Goal: Task Accomplishment & Management: Use online tool/utility

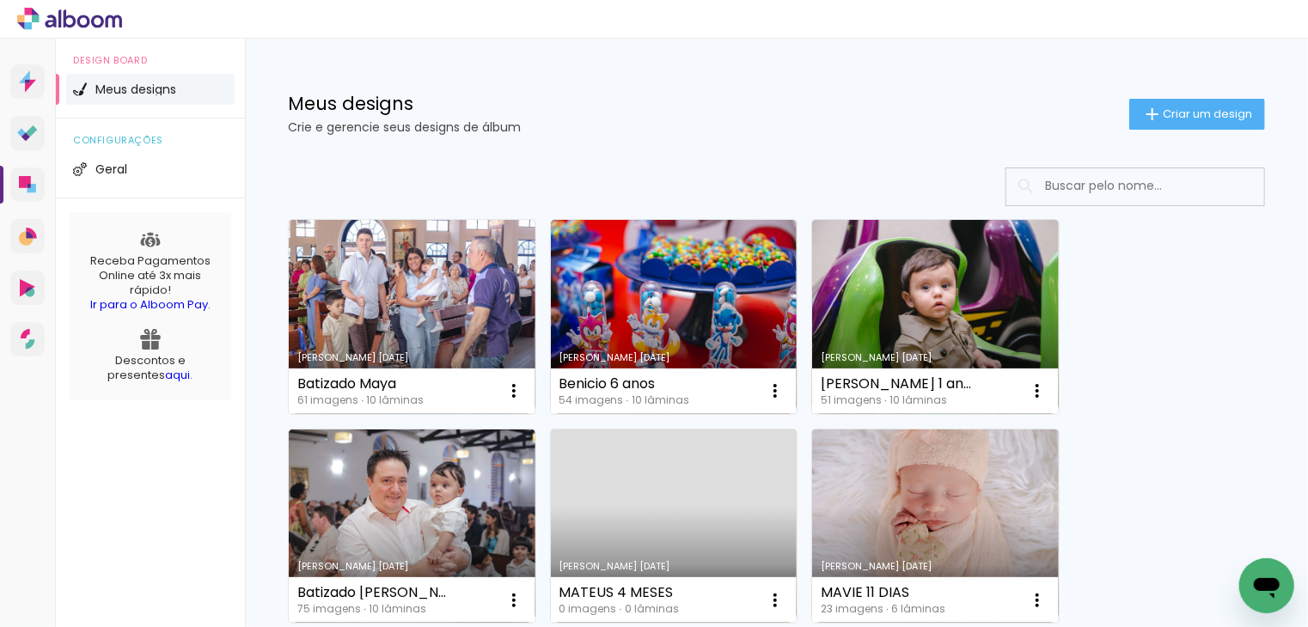
drag, startPoint x: 1155, startPoint y: 104, endPoint x: 1154, endPoint y: 113, distance: 8.6
click at [1155, 104] on paper-button "Criar um design" at bounding box center [1197, 114] width 136 height 31
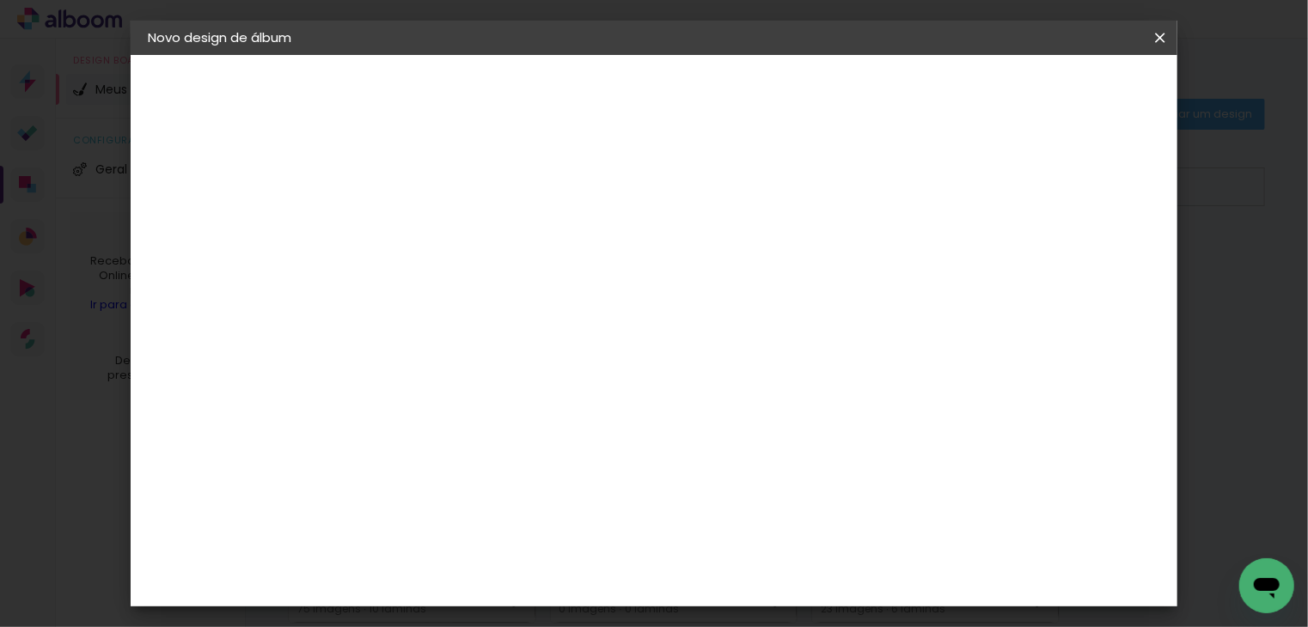
click at [429, 224] on input at bounding box center [429, 230] width 0 height 27
type input "Rafa e [PERSON_NAME]"
type paper-input "Rafa e [PERSON_NAME]"
click at [0, 0] on slot "Avançar" at bounding box center [0, 0] width 0 height 0
click at [485, 324] on input at bounding box center [473, 326] width 174 height 21
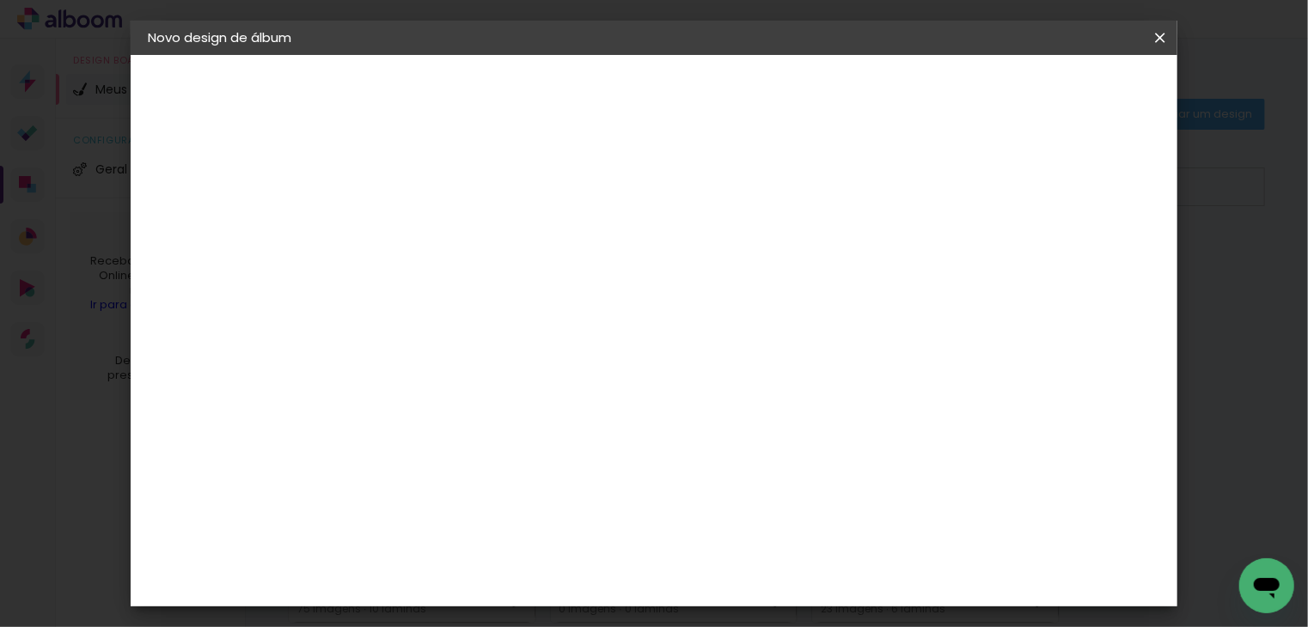
type input "qua"
type paper-input "qua"
click at [469, 376] on paper-item "Quality" at bounding box center [455, 389] width 151 height 38
click at [0, 0] on slot "Avançar" at bounding box center [0, 0] width 0 height 0
click at [496, 286] on input "text" at bounding box center [462, 299] width 67 height 27
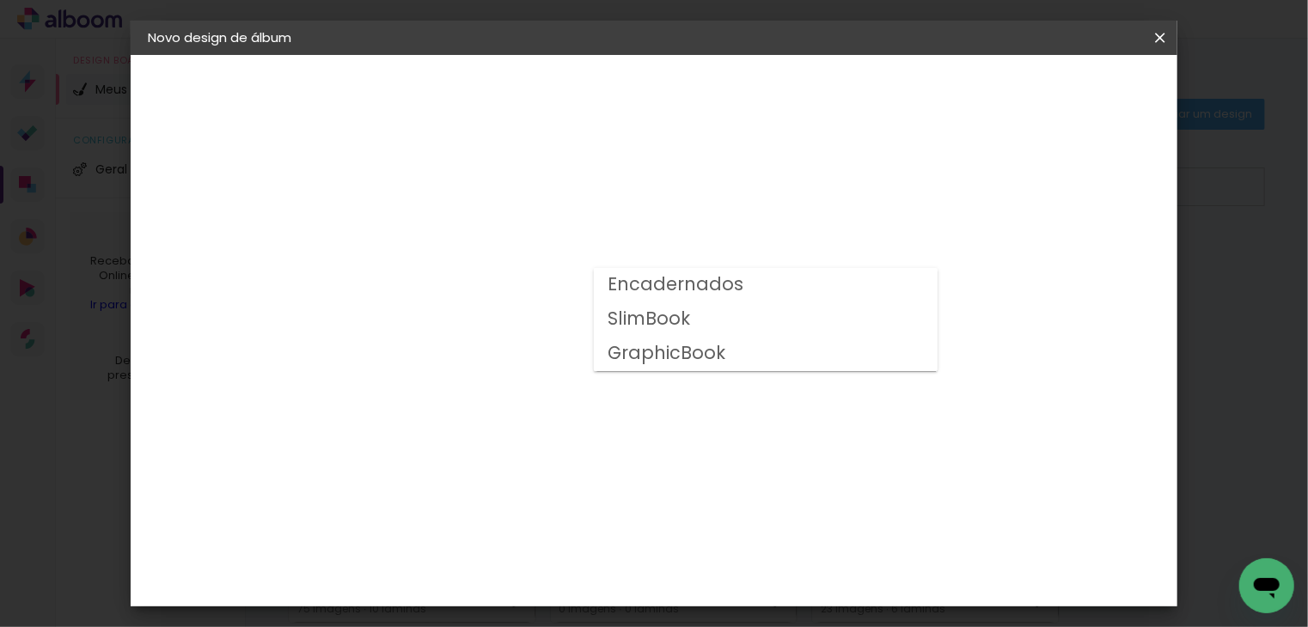
click at [0, 0] on slot "SlimBook" at bounding box center [0, 0] width 0 height 0
type input "SlimBook"
click at [0, 0] on slot "Avançar" at bounding box center [0, 0] width 0 height 0
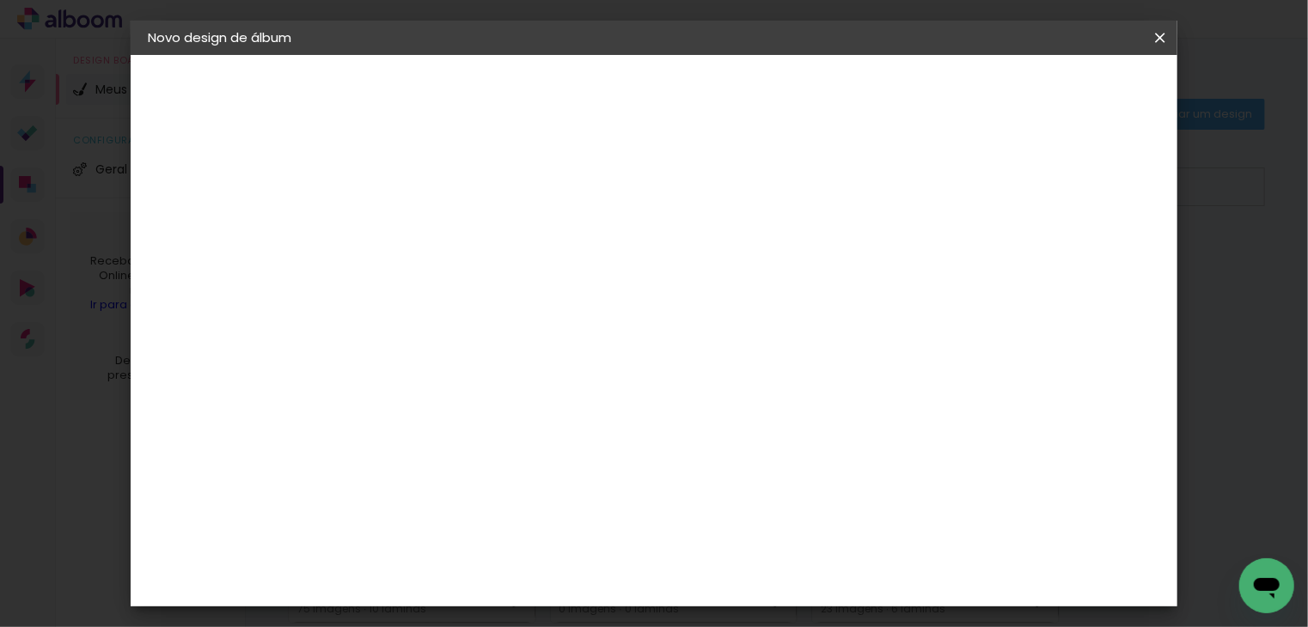
click at [916, 180] on div "mm Mostrar sangria" at bounding box center [648, 186] width 536 height 39
click at [802, 187] on div at bounding box center [793, 185] width 15 height 15
type paper-checkbox "on"
click at [899, 90] on span "Iniciar design" at bounding box center [860, 91] width 78 height 12
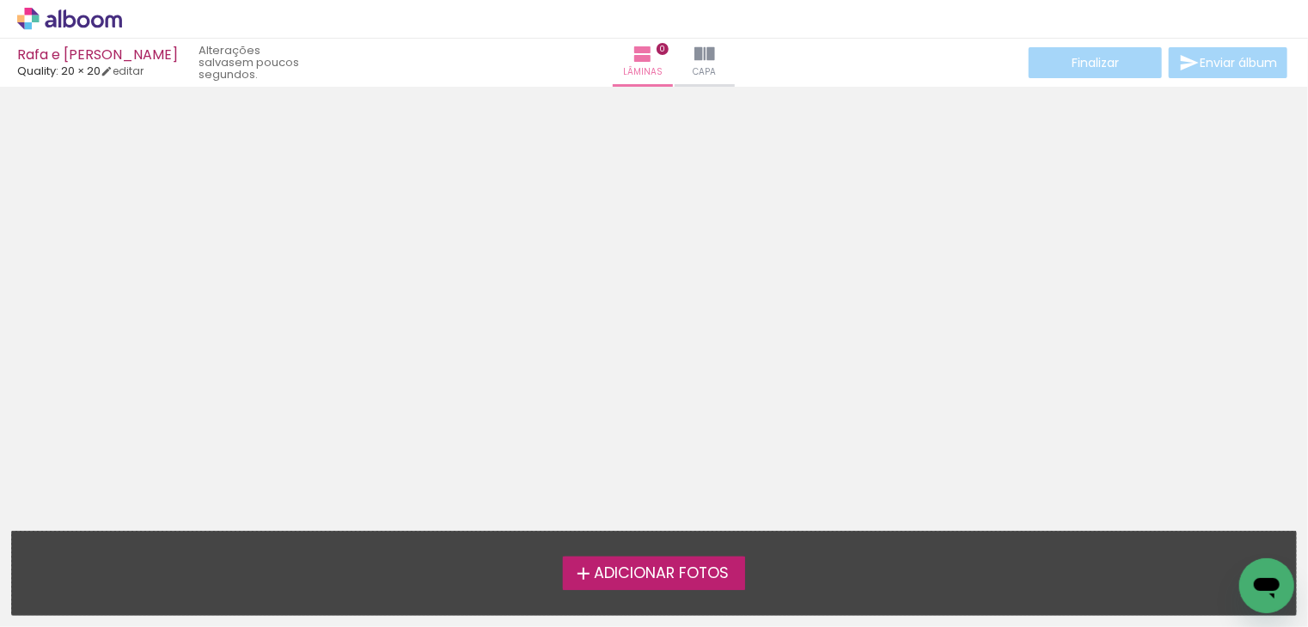
click at [677, 571] on span "Adicionar Fotos" at bounding box center [661, 573] width 135 height 15
click at [0, 0] on input "file" at bounding box center [0, 0] width 0 height 0
